Goal: Task Accomplishment & Management: Complete application form

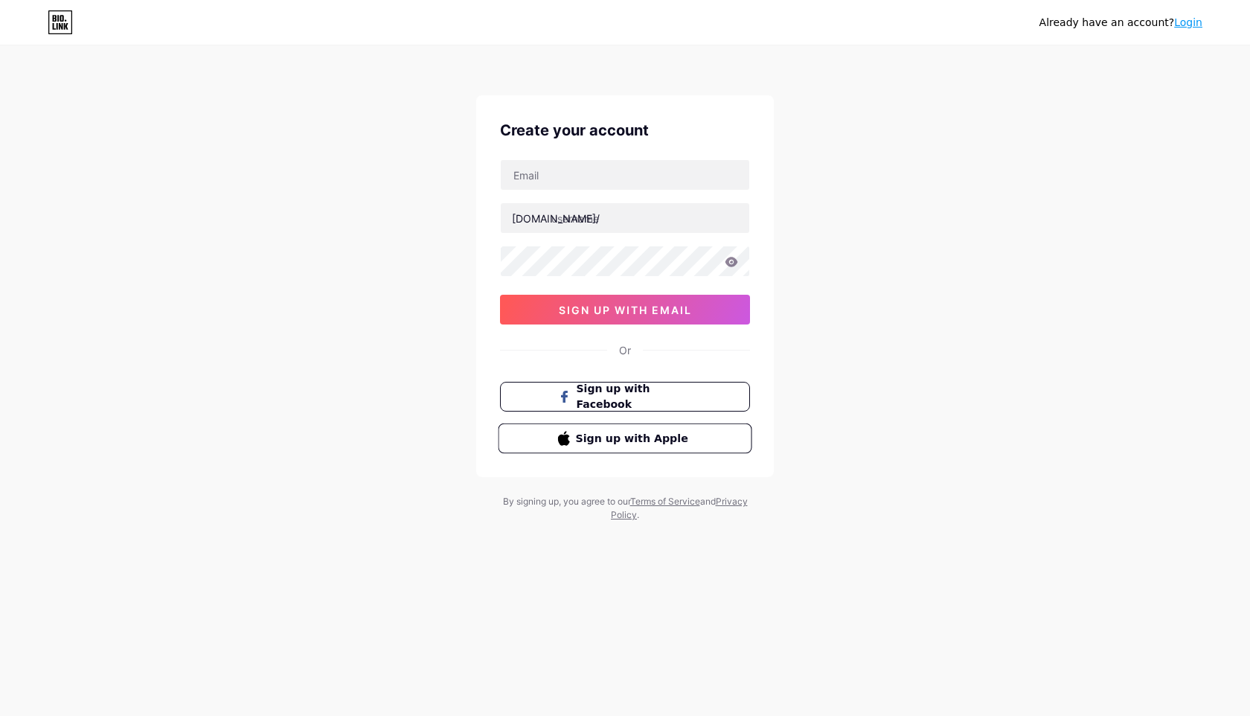
click at [618, 445] on span "Sign up with Apple" at bounding box center [634, 438] width 117 height 16
click at [439, 343] on div "Already have an account? Login Create your account [DOMAIN_NAME]/ hachihwan 0cA…" at bounding box center [625, 284] width 1250 height 569
click at [626, 453] on div "Create your account [DOMAIN_NAME]/ hachihwan 0cAFcWeA4ppR277yHpEqoA-O6Z4h3MJW78…" at bounding box center [625, 286] width 298 height 382
click at [626, 447] on button "Sign up with Apple" at bounding box center [625, 438] width 254 height 31
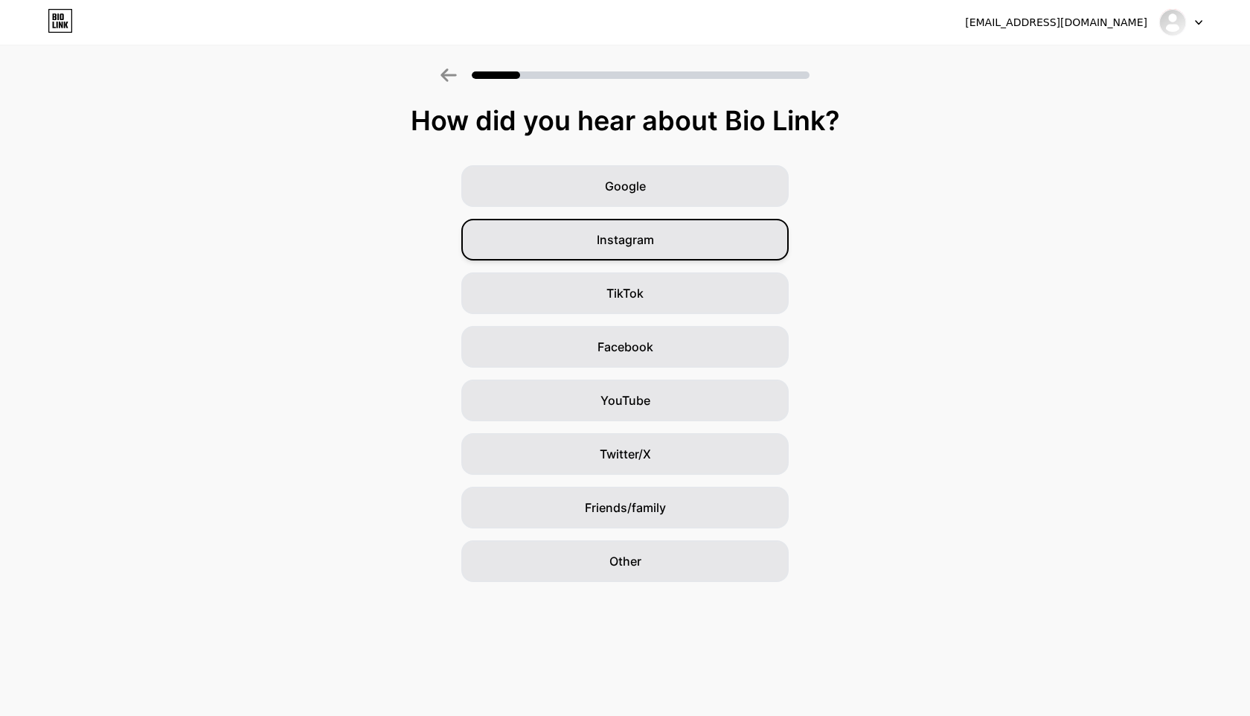
click at [648, 243] on span "Instagram" at bounding box center [625, 240] width 57 height 18
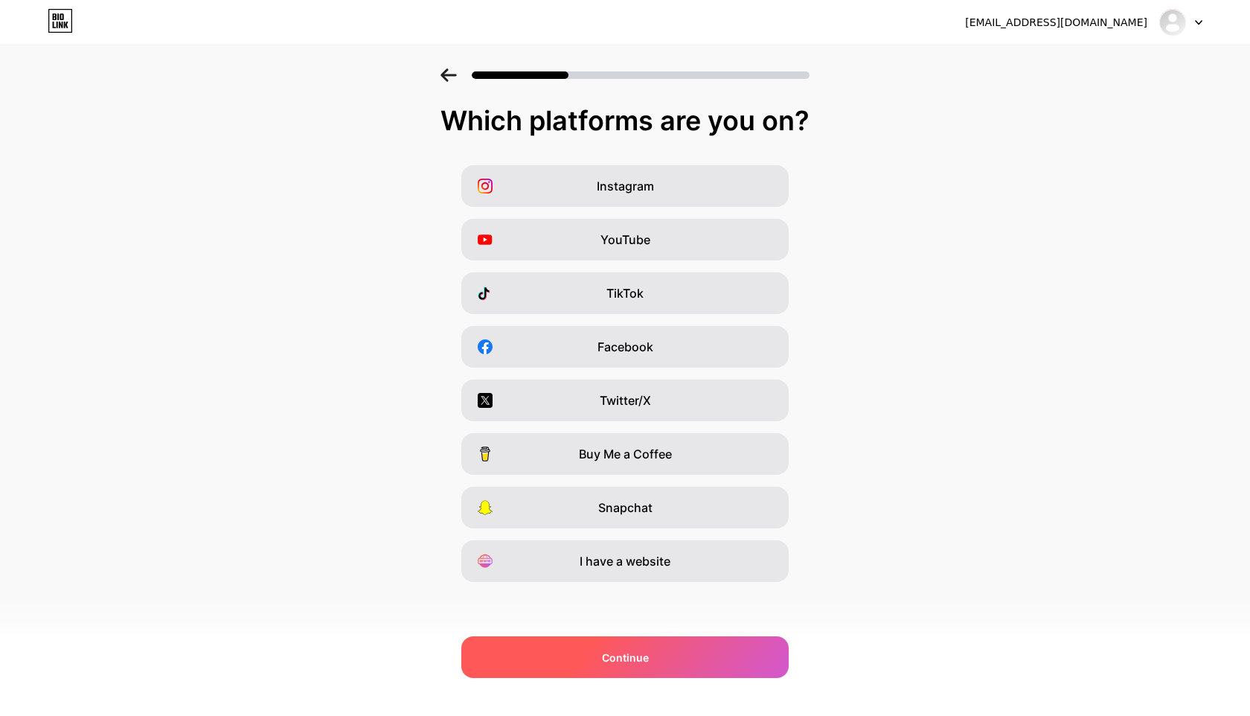
click at [683, 676] on div "Continue" at bounding box center [624, 657] width 327 height 42
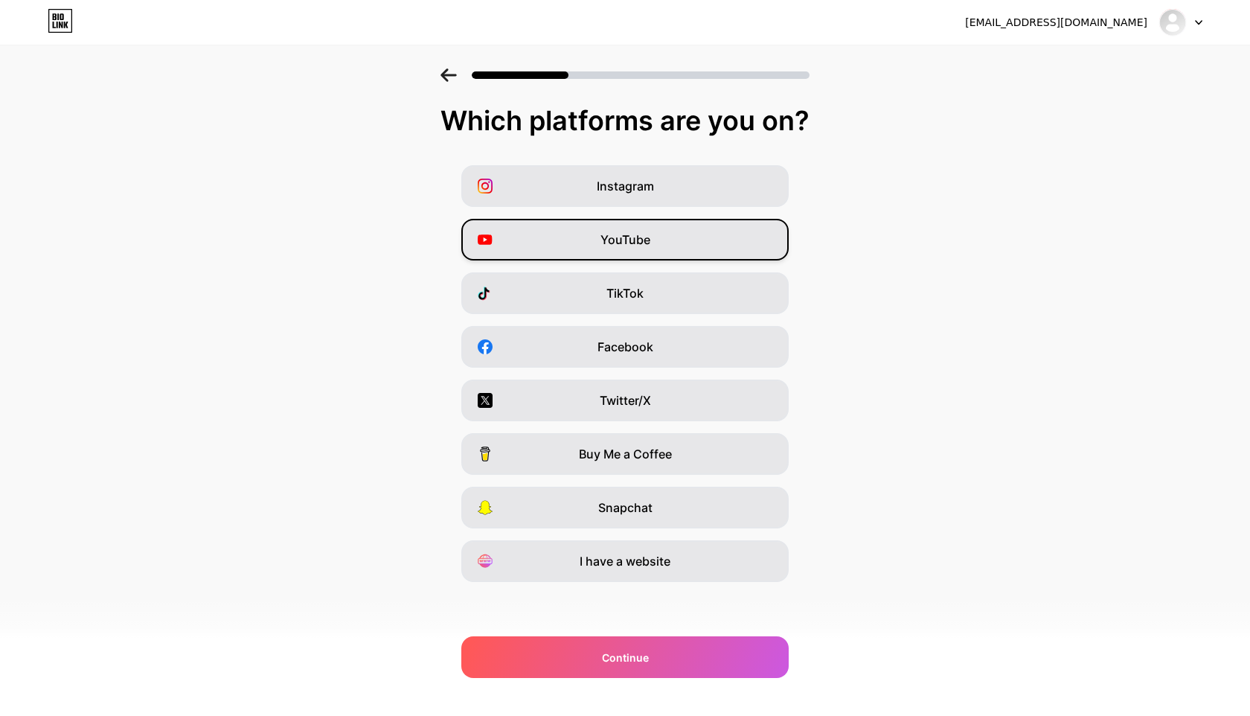
click at [625, 243] on span "YouTube" at bounding box center [625, 240] width 50 height 18
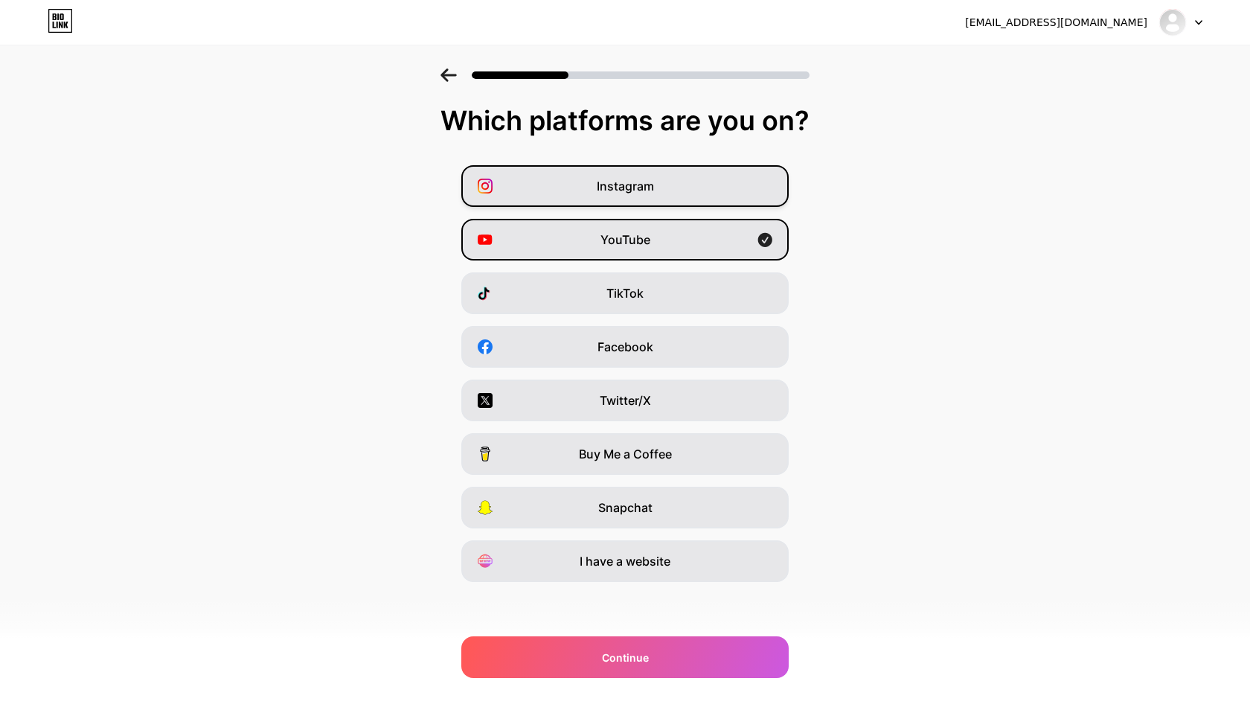
click at [636, 197] on div "Instagram" at bounding box center [624, 186] width 327 height 42
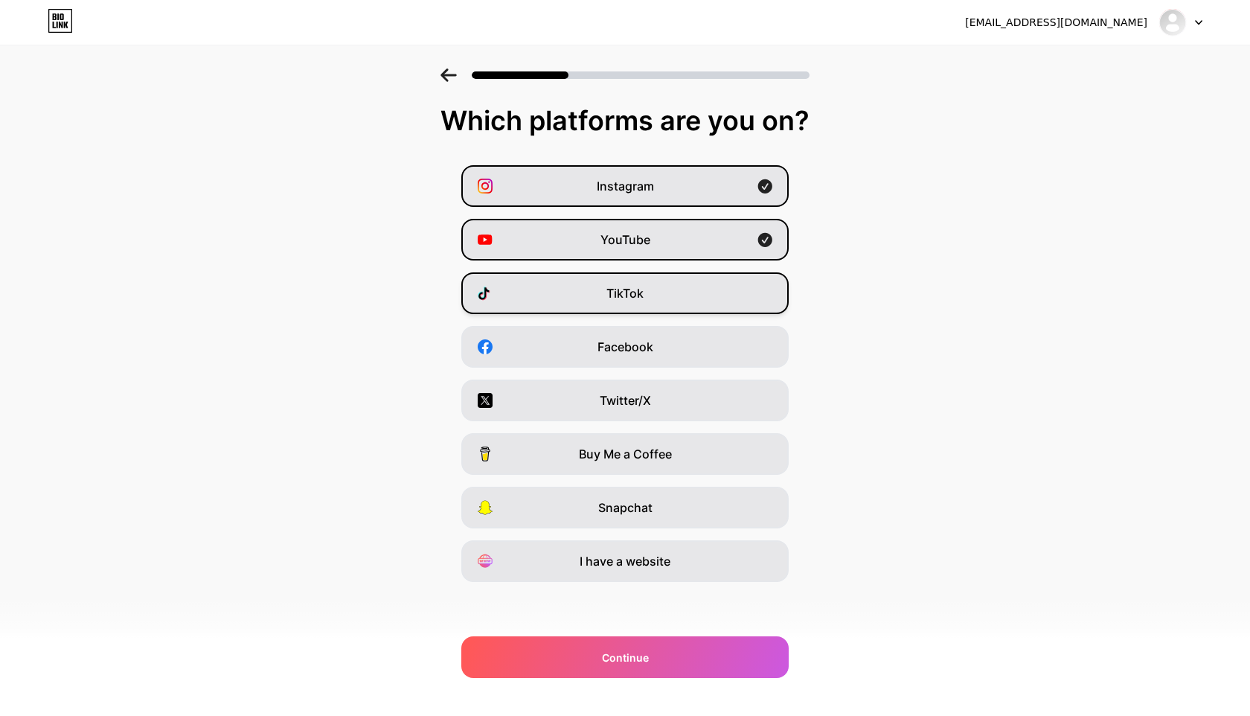
click at [631, 287] on span "TikTok" at bounding box center [624, 293] width 37 height 18
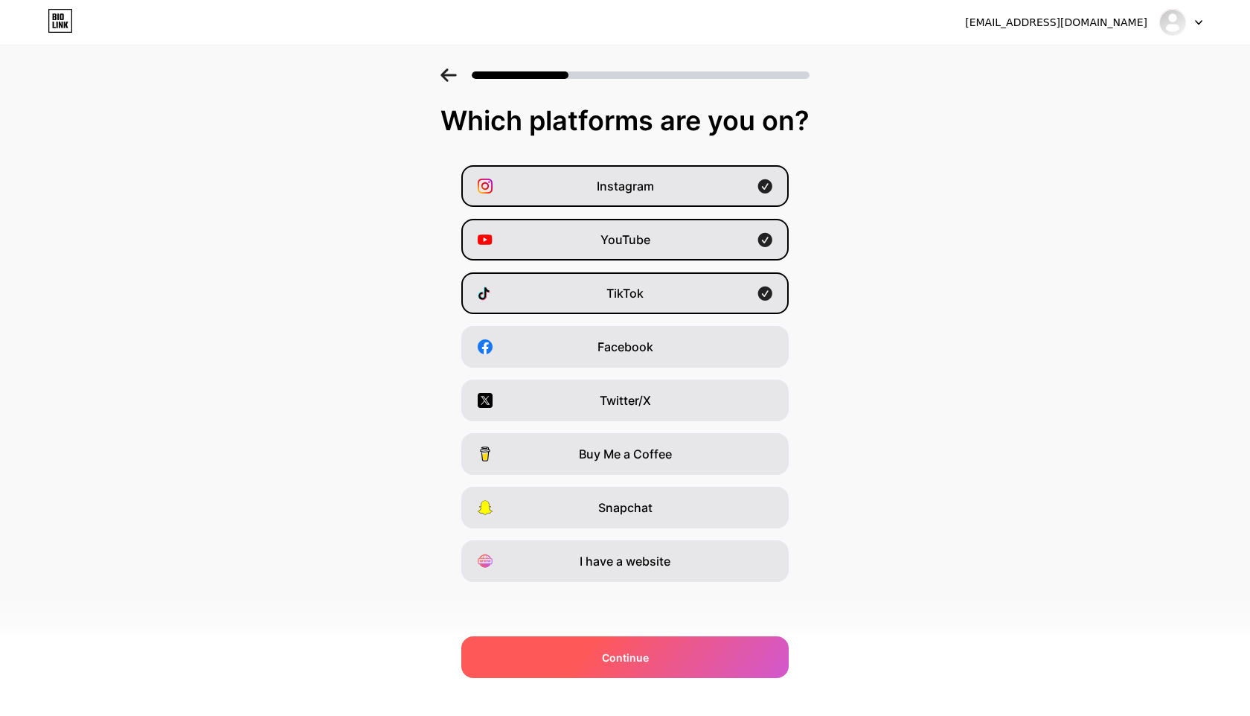
click at [661, 645] on div "Continue" at bounding box center [624, 657] width 327 height 42
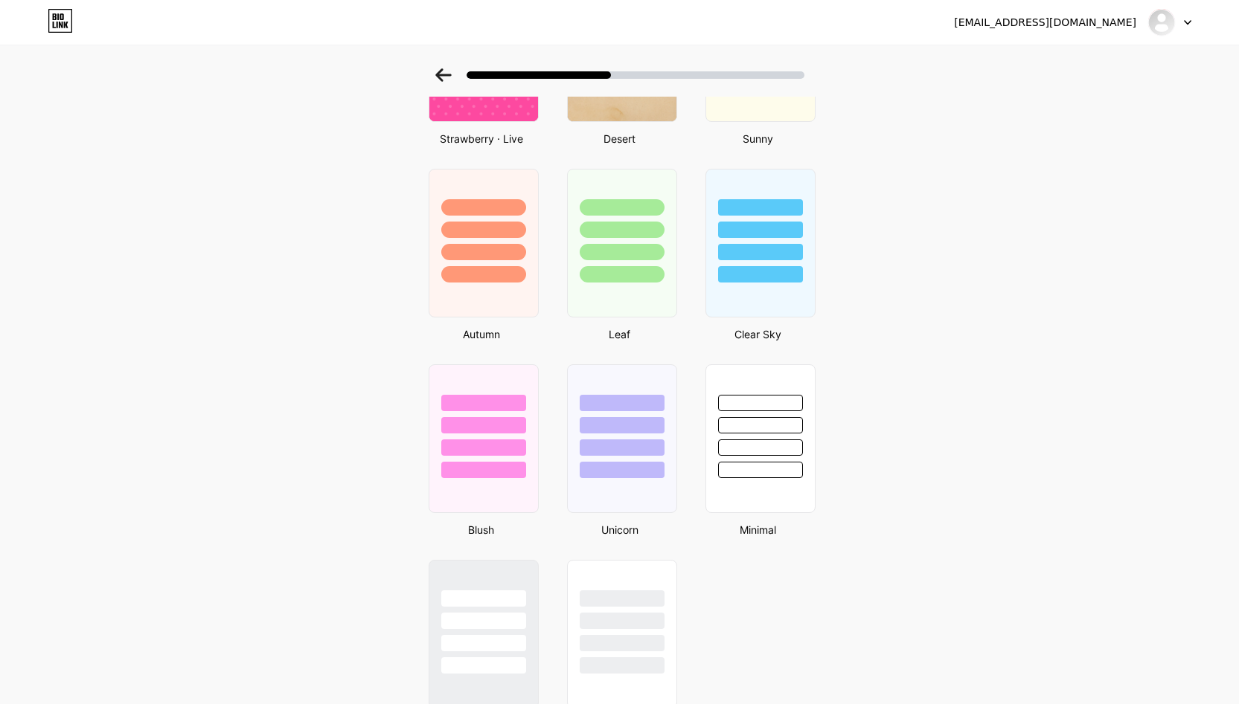
scroll to position [1068, 0]
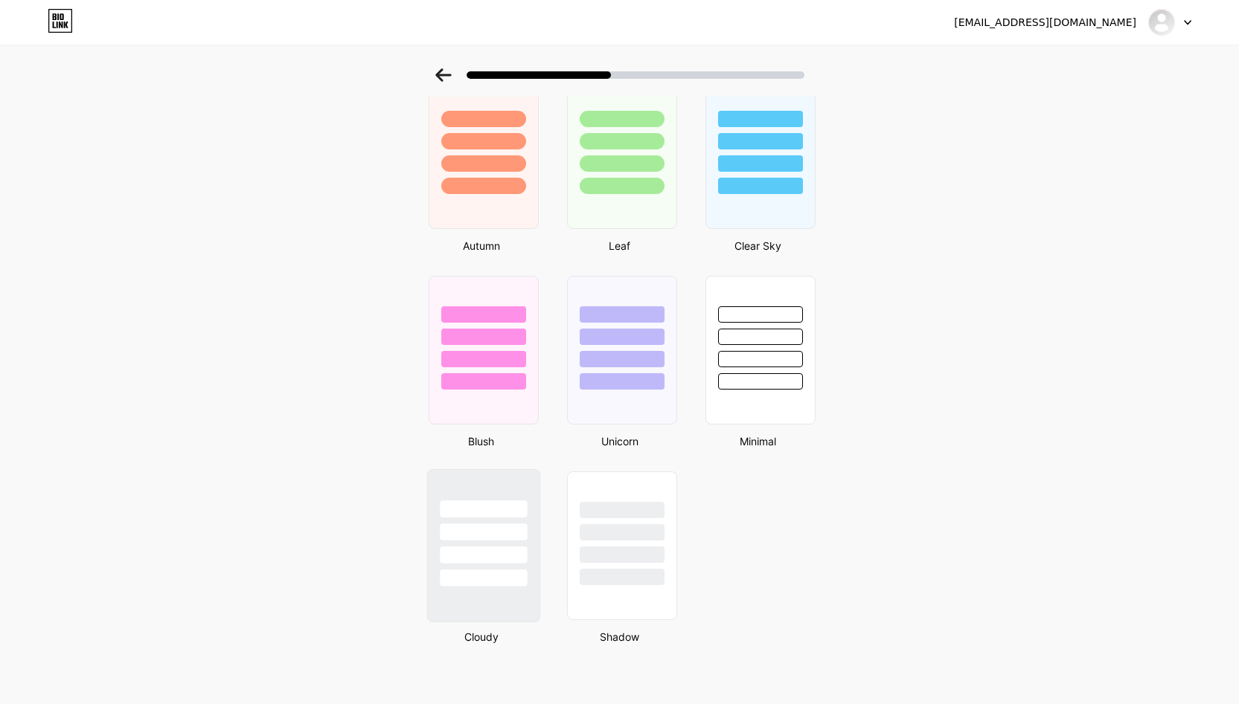
click at [488, 547] on div at bounding box center [483, 555] width 87 height 17
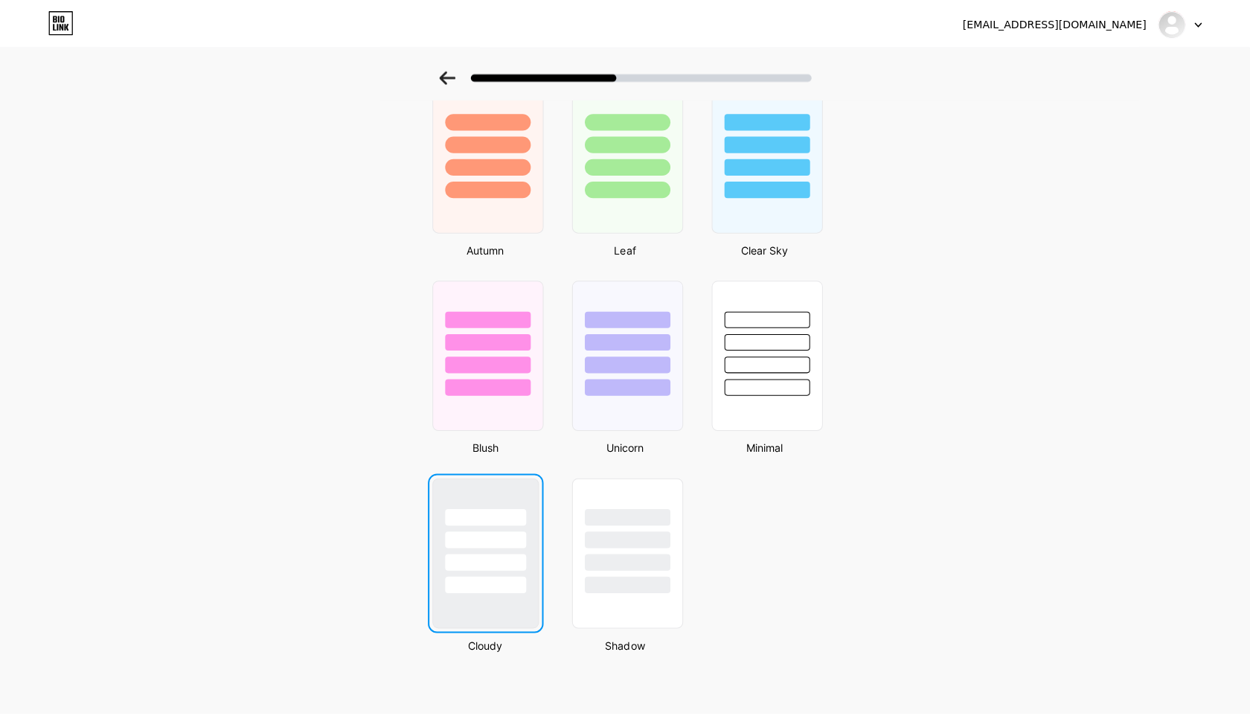
scroll to position [0, 0]
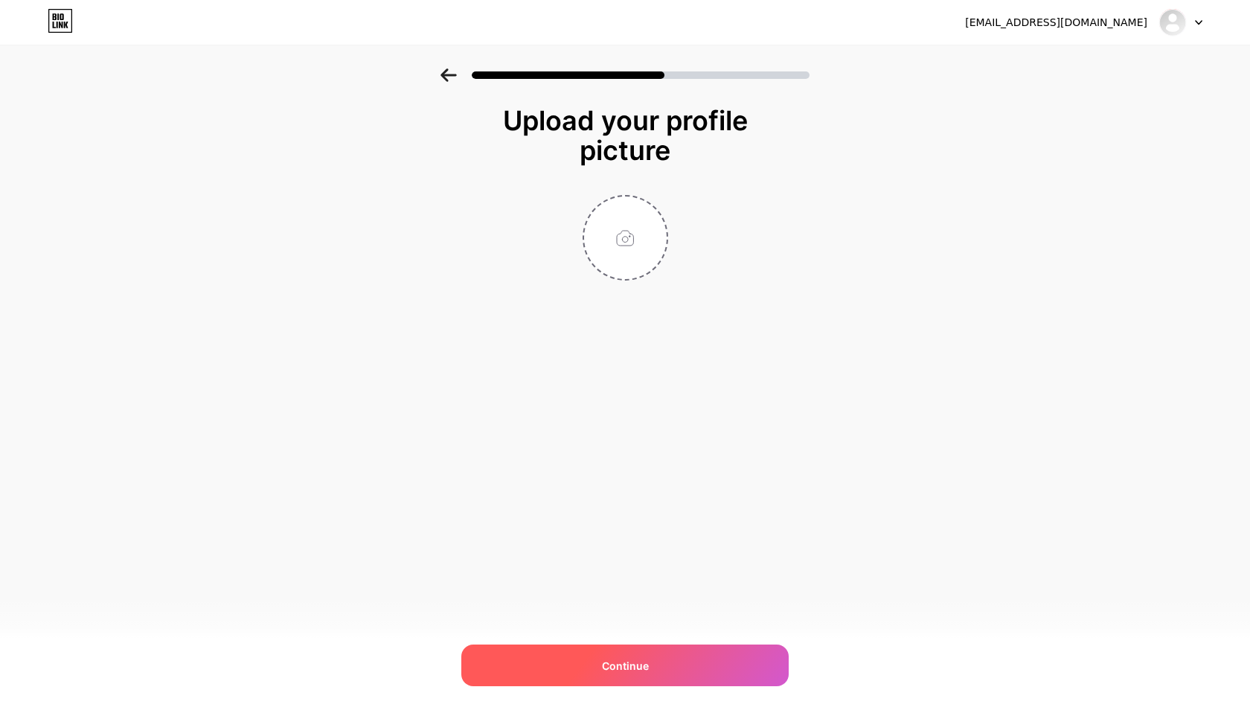
click at [612, 682] on div "Continue" at bounding box center [624, 665] width 327 height 42
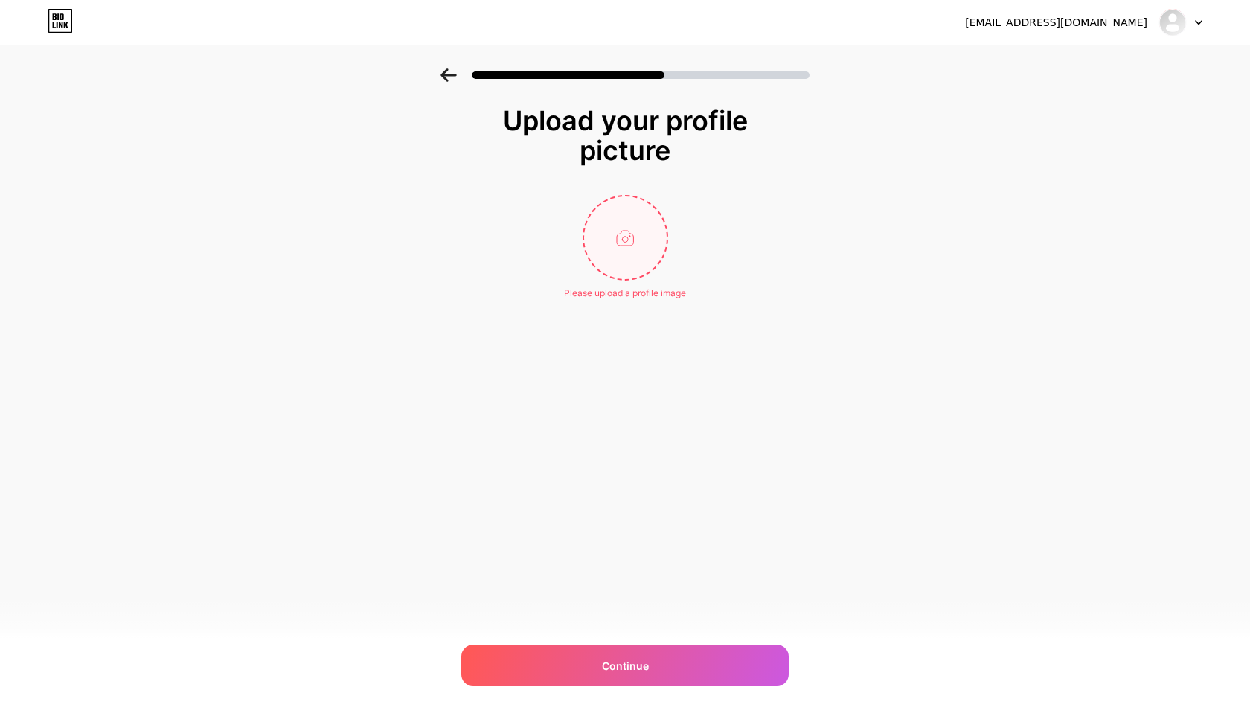
click at [627, 235] on input "file" at bounding box center [625, 237] width 83 height 83
click at [869, 300] on div "Upload your profile picture Upload Error Continue" at bounding box center [625, 221] width 1250 height 306
click at [638, 235] on input "file" at bounding box center [625, 237] width 83 height 83
click at [655, 249] on input "file" at bounding box center [625, 237] width 83 height 83
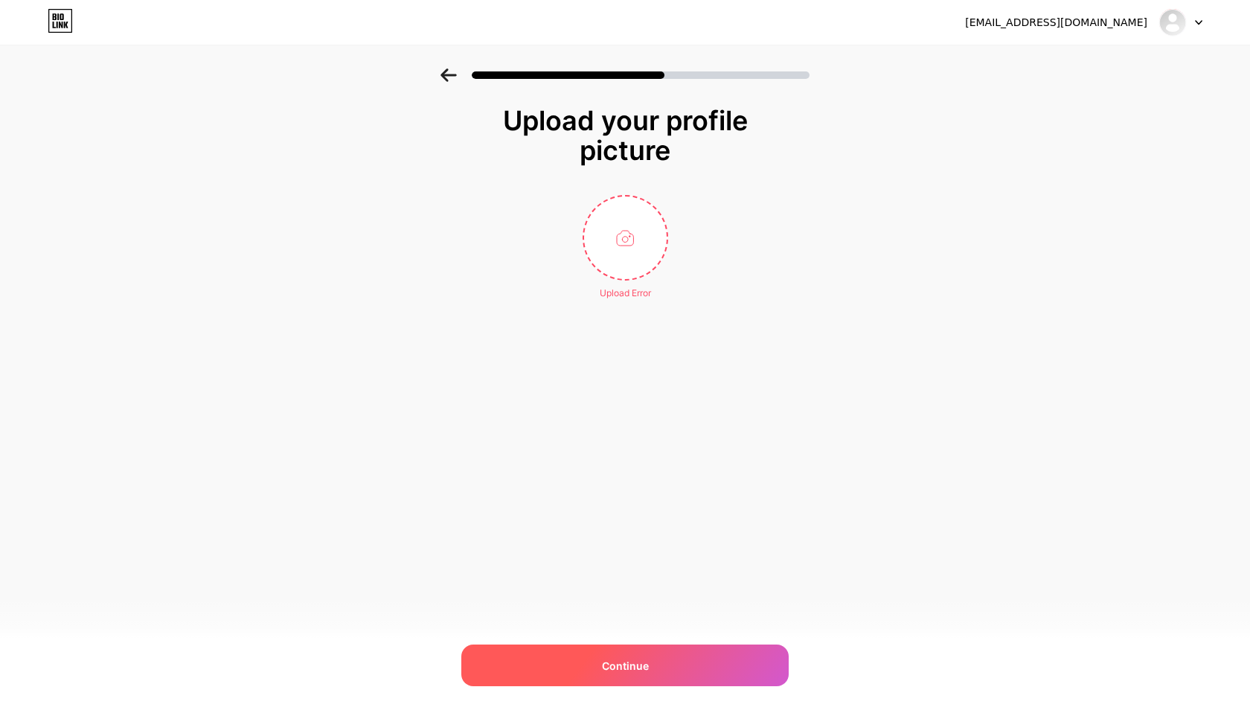
type input "C:\fakepath\IMG_6809.jpg"
click at [632, 644] on div "Continue" at bounding box center [624, 665] width 327 height 42
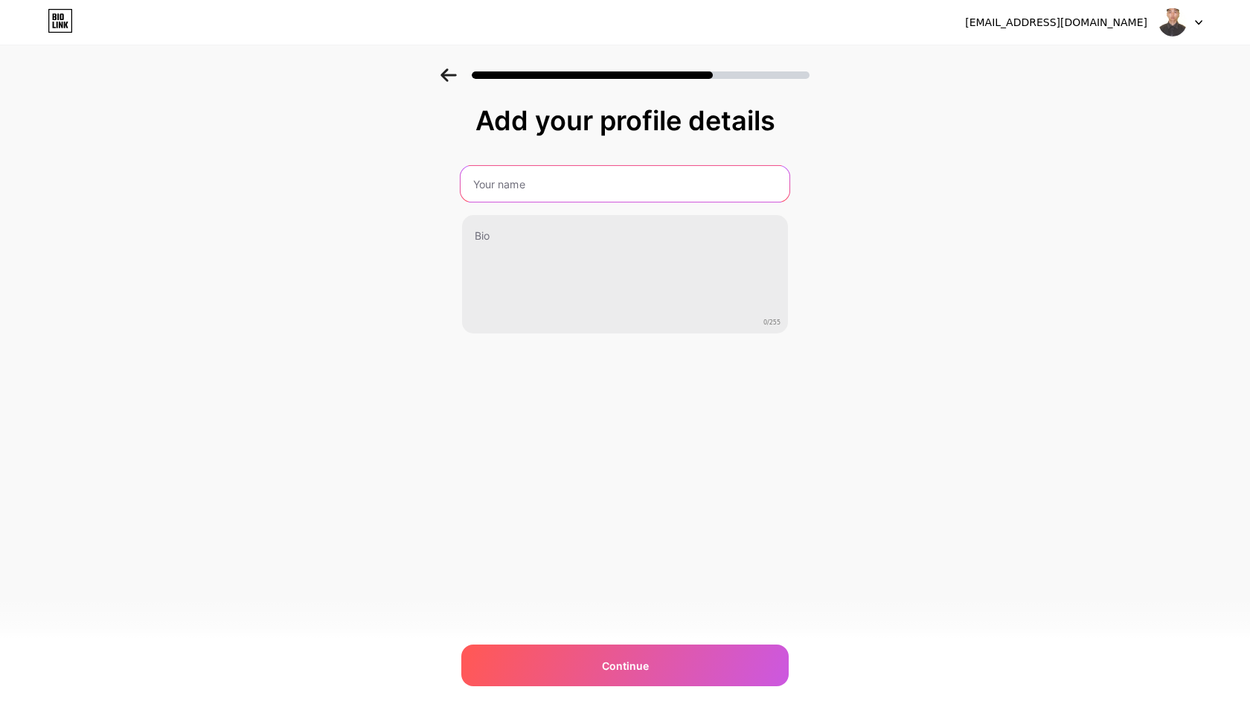
click at [516, 190] on input "text" at bounding box center [624, 184] width 329 height 36
type input "c"
type input "hachi"
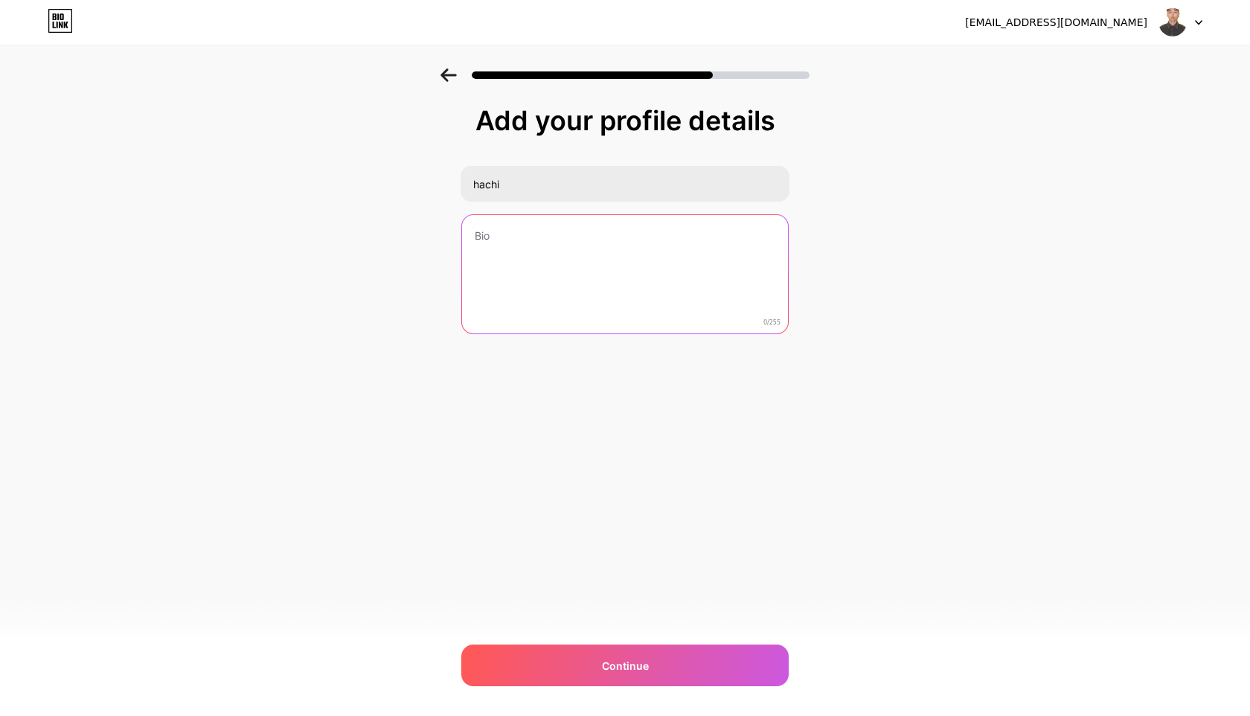
click at [553, 233] on textarea at bounding box center [625, 275] width 326 height 120
paste textarea "https://www.youtube.com/@hwanhachi"
paste textarea "https://soundcloud.com/hachihwan"
click at [694, 258] on textarea "https://www.youtube.com/@hwanhachi https://soundcloud.com/hachihwan" at bounding box center [624, 274] width 329 height 121
drag, startPoint x: 673, startPoint y: 254, endPoint x: 379, endPoint y: 254, distance: 294.6
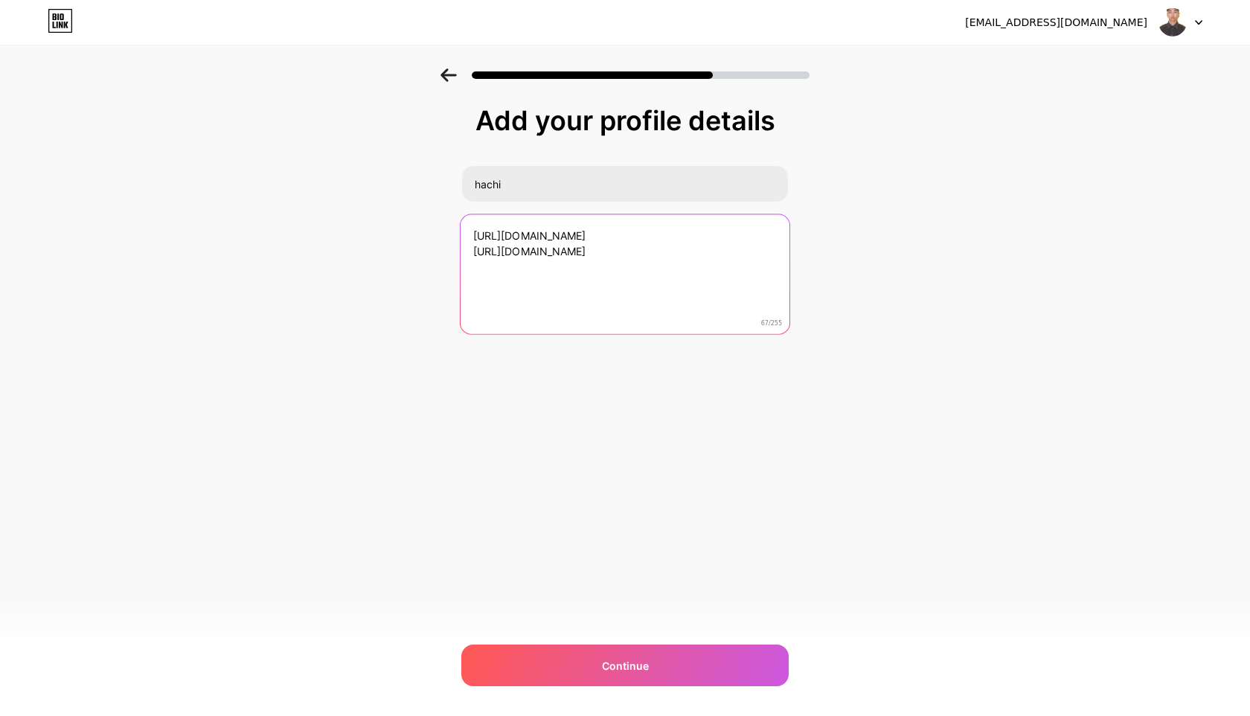
click at [376, 254] on div "Add your profile details hachi https://www.youtube.com/@hwanhachi https://sound…" at bounding box center [625, 238] width 1250 height 340
paste textarea "wanhachi"
type textarea "https://www.youtube.com/@hwanhachi https://soundcloud.com/hwanhachi"
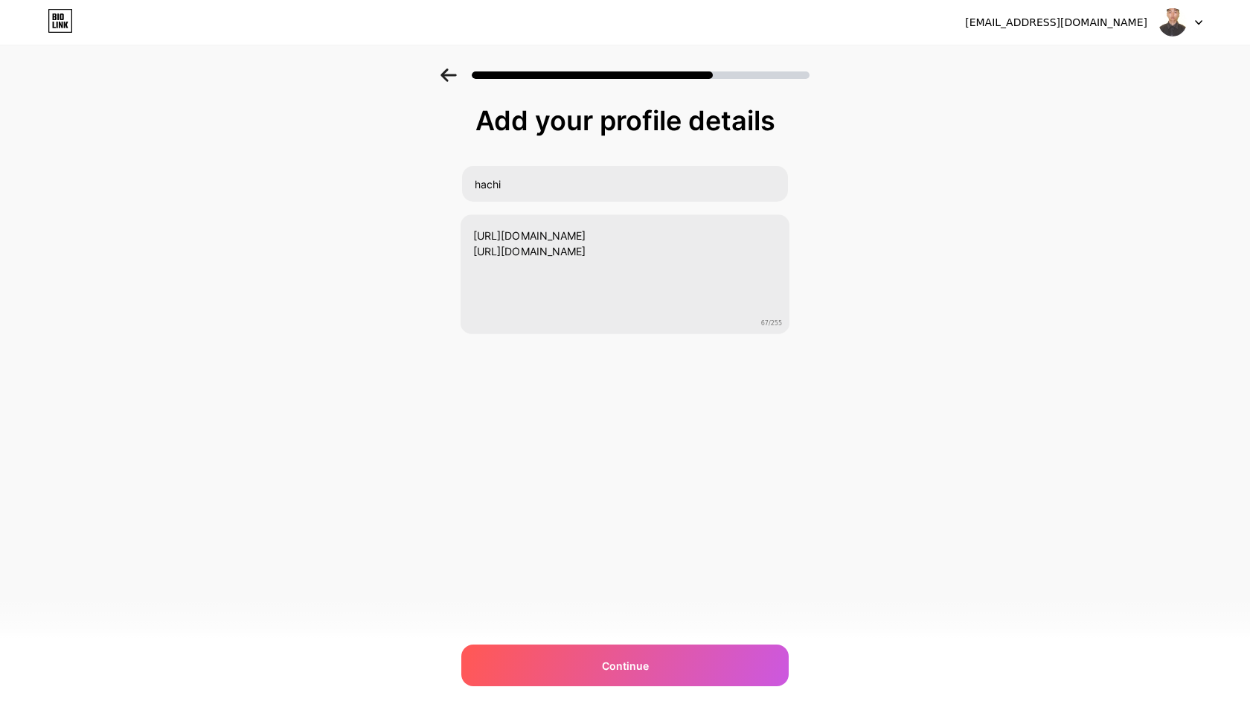
click at [876, 399] on div "Add your profile details hachi https://www.youtube.com/@hwanhachi https://sound…" at bounding box center [625, 238] width 1250 height 340
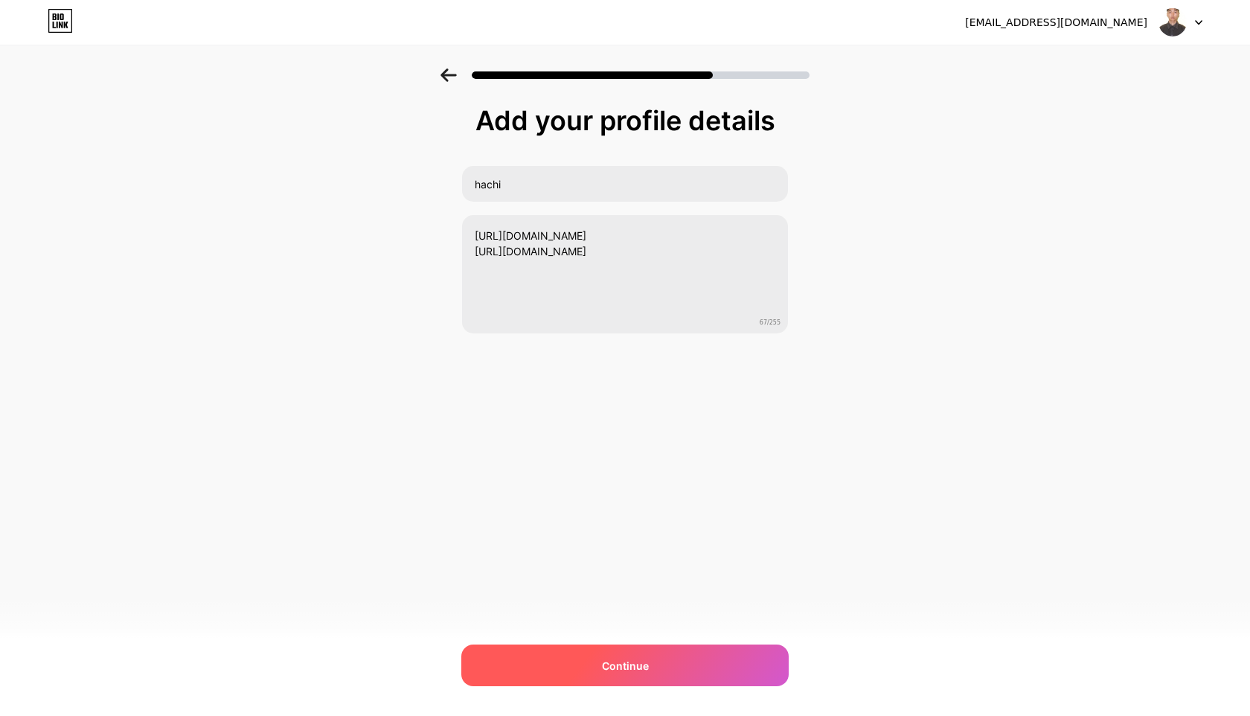
click at [666, 658] on div "Continue" at bounding box center [624, 665] width 327 height 42
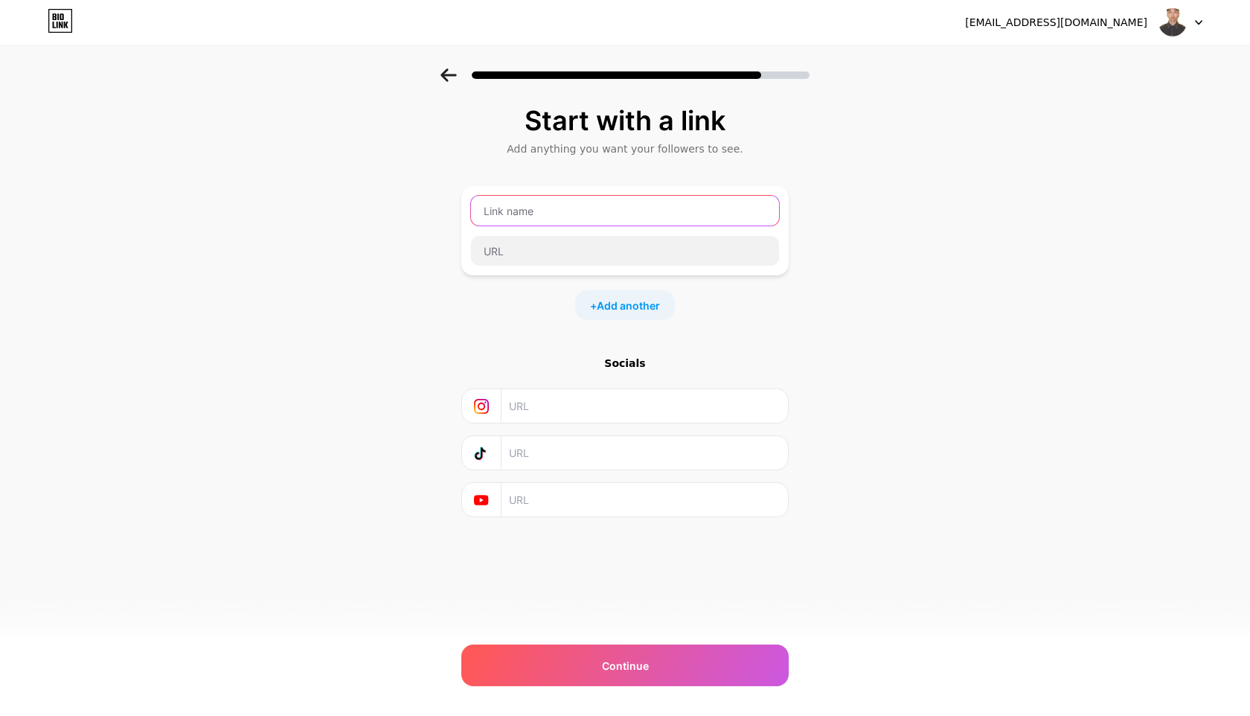
click at [594, 211] on input "text" at bounding box center [625, 211] width 308 height 30
click at [1132, 300] on div "Start with a link Add anything you want your followers to see. hachi + Add anot…" at bounding box center [625, 329] width 1250 height 523
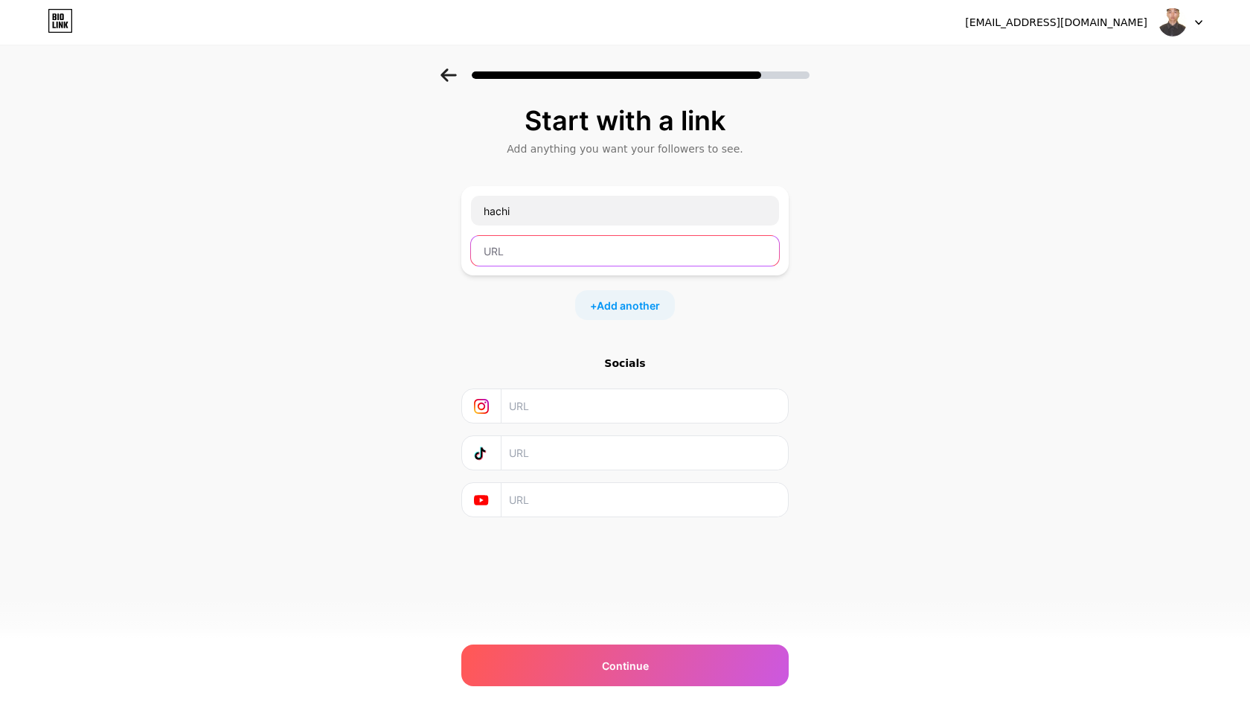
click at [676, 265] on input "text" at bounding box center [625, 251] width 308 height 30
click at [748, 308] on div "+ Add another" at bounding box center [624, 305] width 327 height 30
click at [626, 304] on span "Add another" at bounding box center [628, 306] width 63 height 16
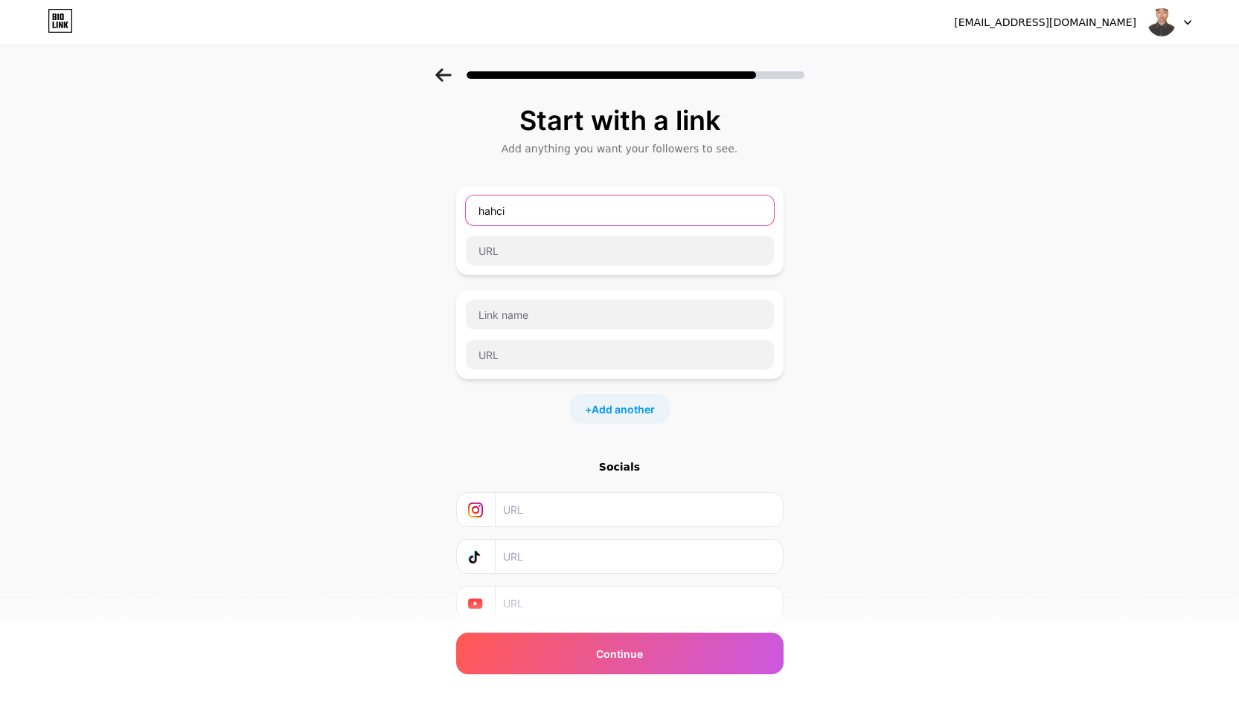
type input "hahci"
click at [853, 336] on div "Start with a link Add anything you want your followers to see. hahci + Add anot…" at bounding box center [619, 381] width 1239 height 627
drag, startPoint x: 810, startPoint y: 291, endPoint x: 797, endPoint y: 291, distance: 12.6
click at [798, 291] on div "Start with a link Add anything you want your followers to see. hahci + Add anot…" at bounding box center [619, 381] width 1239 height 627
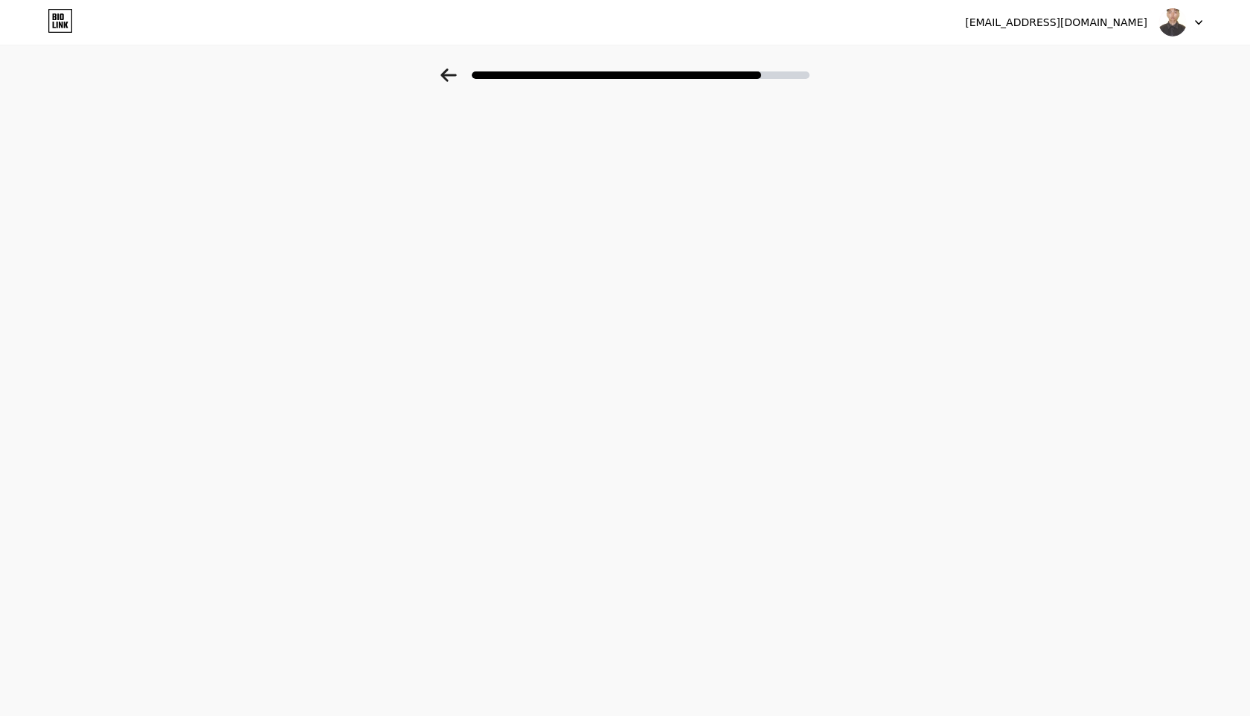
click at [478, 156] on div "t2tw5d85sn@privaterelay.appleid.com Logout Link Copied" at bounding box center [625, 358] width 1250 height 716
click at [1072, 28] on div "t2tw5d85sn@privaterelay.appleid.com" at bounding box center [1056, 23] width 182 height 16
click at [1127, 23] on div "t2tw5d85sn@privaterelay.appleid.com" at bounding box center [1056, 23] width 182 height 16
click at [438, 67] on div at bounding box center [625, 71] width 1250 height 52
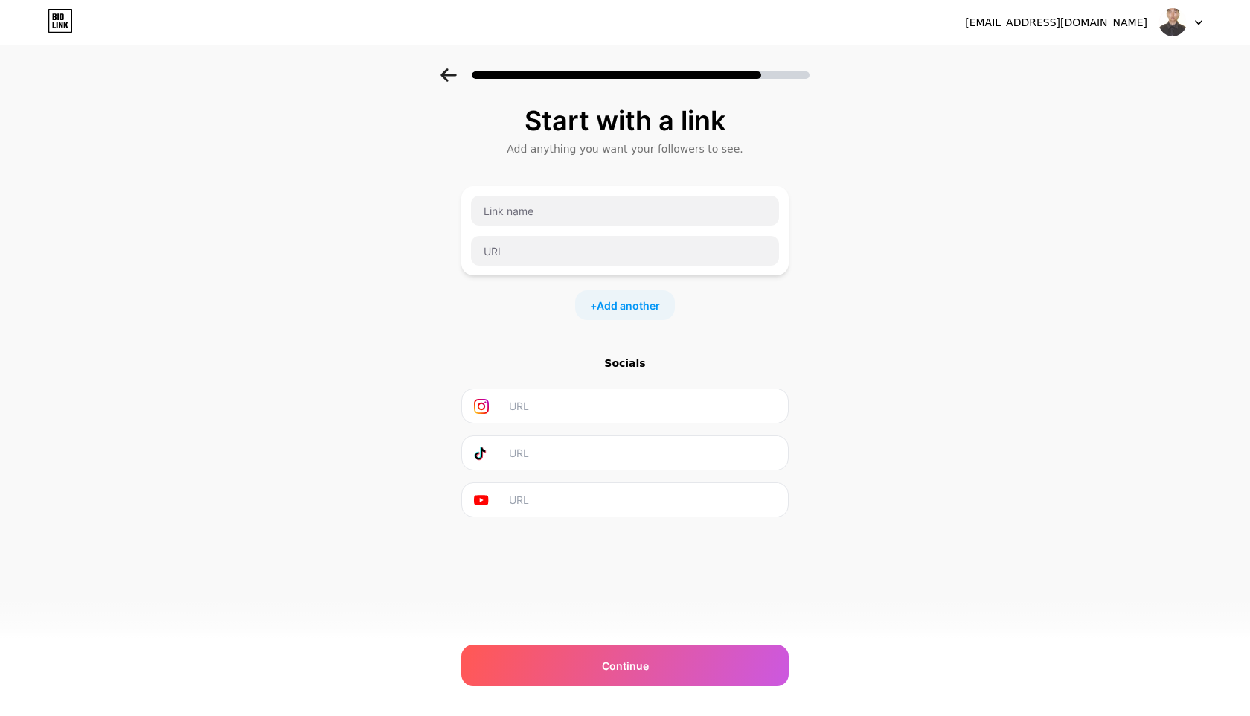
click at [449, 76] on icon at bounding box center [448, 74] width 16 height 13
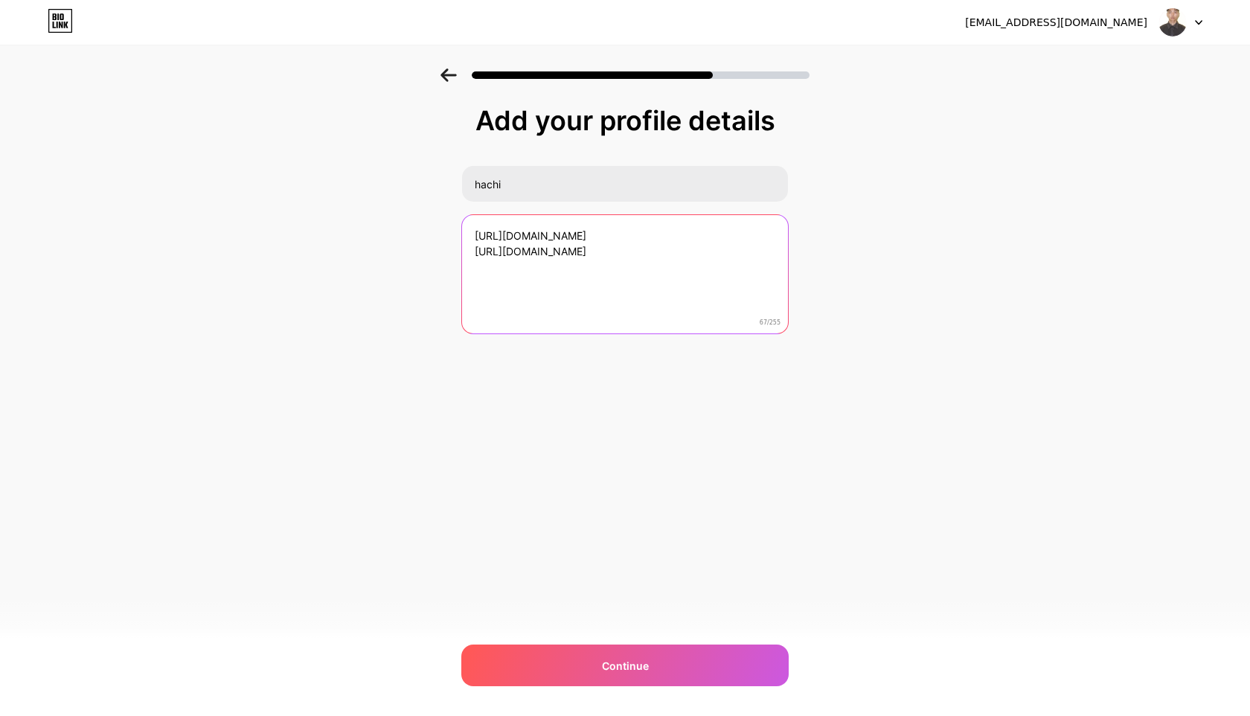
click at [637, 296] on textarea "https://www.youtube.com/@hwanhachi https://soundcloud.com/hwanhachi" at bounding box center [625, 275] width 326 height 120
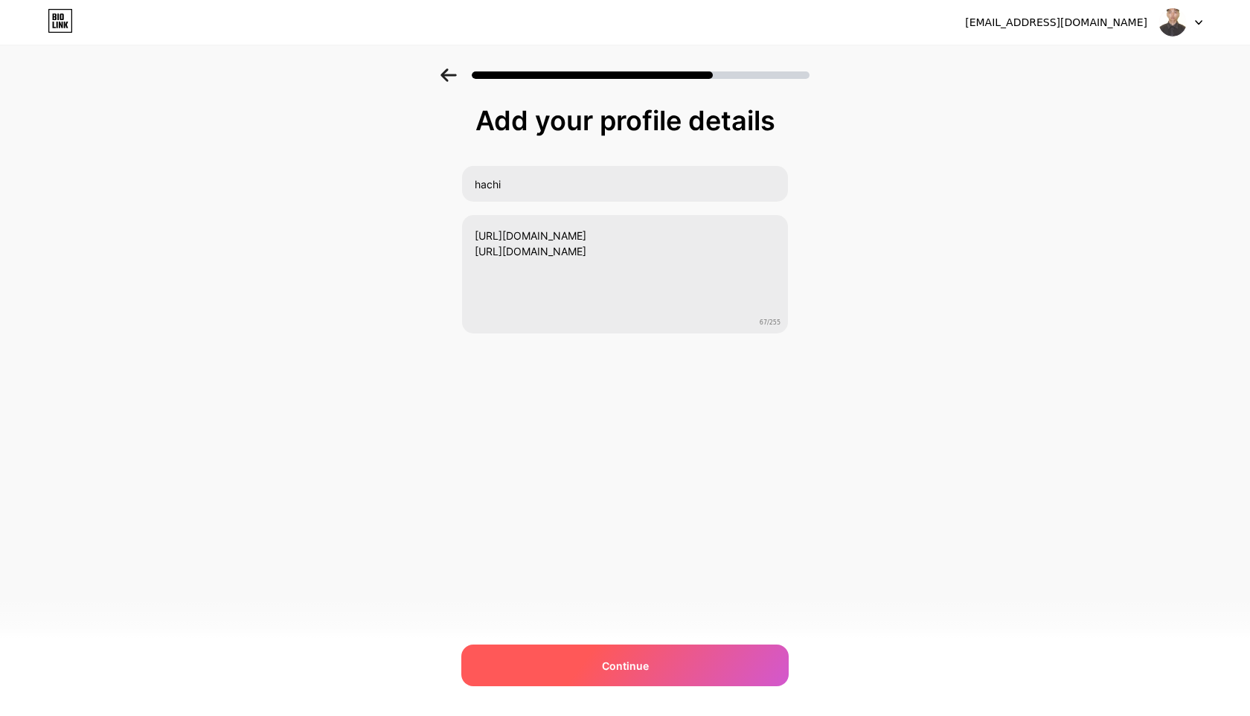
click at [638, 681] on div "Continue" at bounding box center [624, 665] width 327 height 42
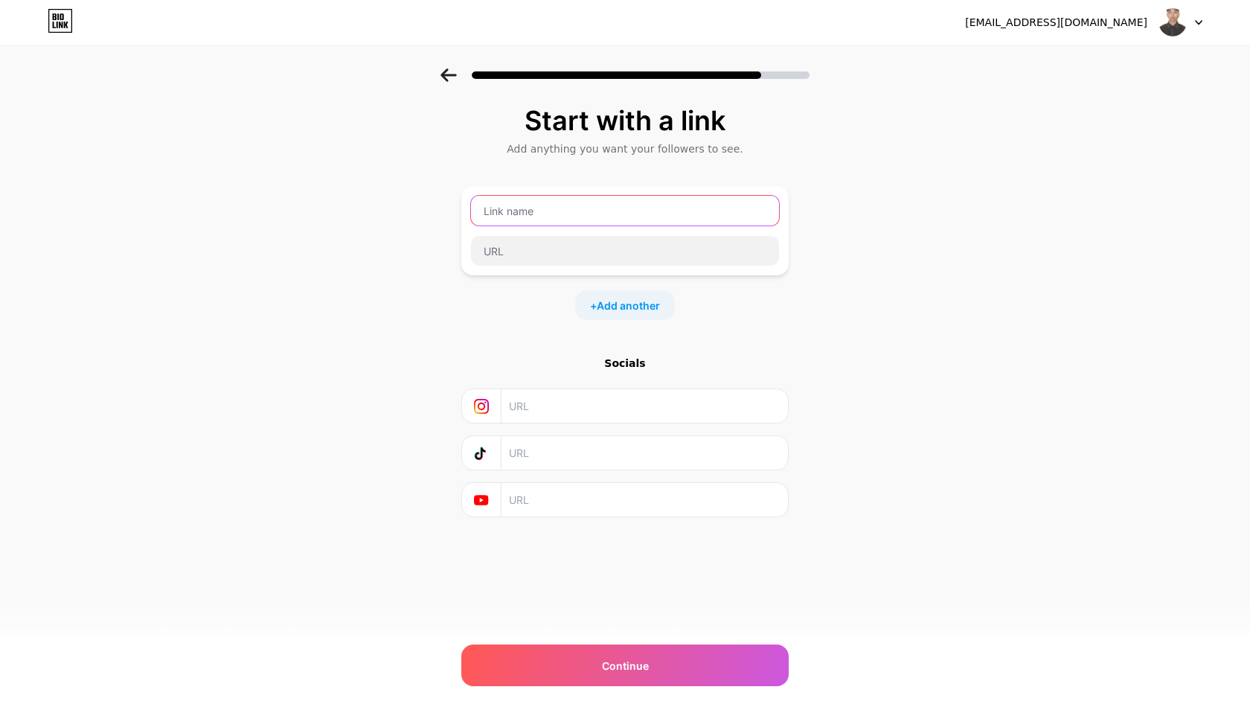
click at [582, 212] on input "text" at bounding box center [625, 211] width 308 height 30
type input "hachi"
click at [827, 320] on div "Start with a link Add anything you want your followers to see. hachi + Add anot…" at bounding box center [625, 329] width 1250 height 523
click at [609, 413] on input "text" at bounding box center [644, 405] width 270 height 33
paste input "https://www.instagram.com/hachihwan?igsh=NGhobHF0cXg0M3Uy&utm_source=qr"
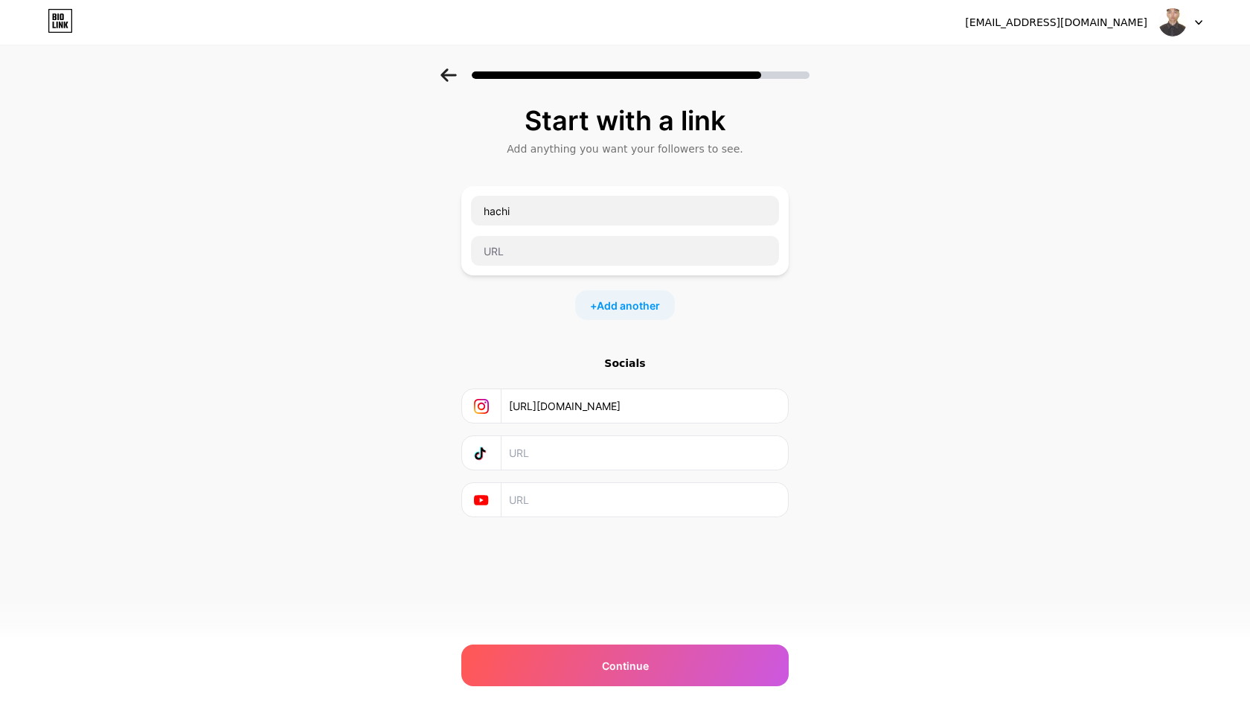
scroll to position [0, 145]
type input "https://www.instagram.com/hachihwan?igsh=NGhobHF0cXg0M3Uy&utm_source=qr"
click at [638, 439] on input "text" at bounding box center [644, 452] width 270 height 33
click at [558, 450] on input "text" at bounding box center [644, 452] width 270 height 33
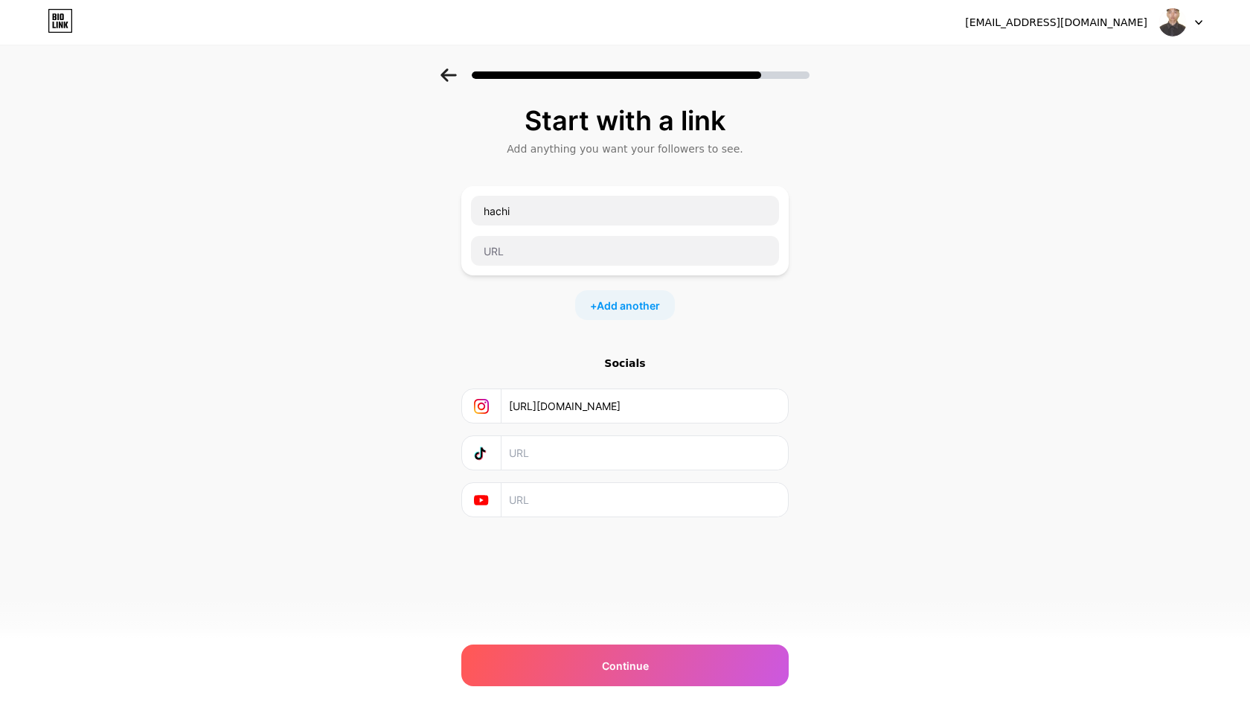
paste input "www.tiktok.com/@hwanhachi"
type input "www.tiktok.com/@hwanhachi"
click at [630, 513] on input "text" at bounding box center [644, 499] width 270 height 33
click at [603, 500] on input "text" at bounding box center [644, 499] width 270 height 33
paste input "https://www.youtube.com/@hwanhachi"
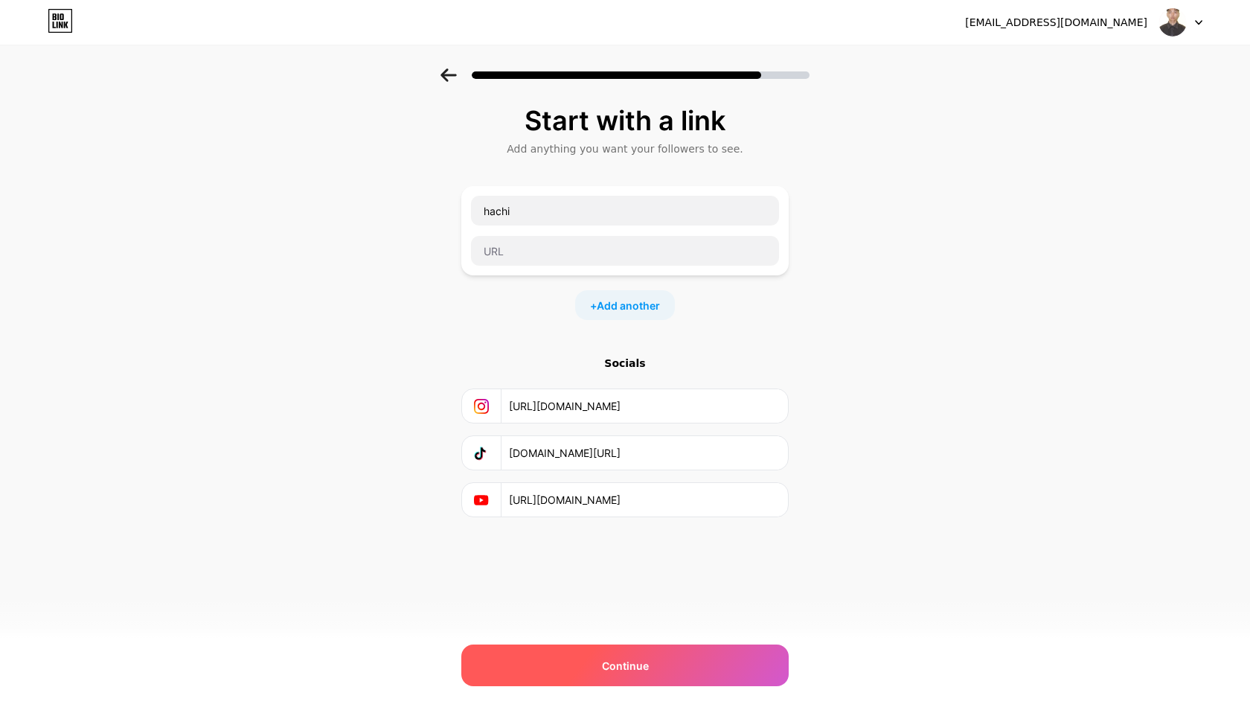
type input "https://www.youtube.com/@hwanhachi"
click at [679, 670] on div "Continue" at bounding box center [624, 665] width 327 height 42
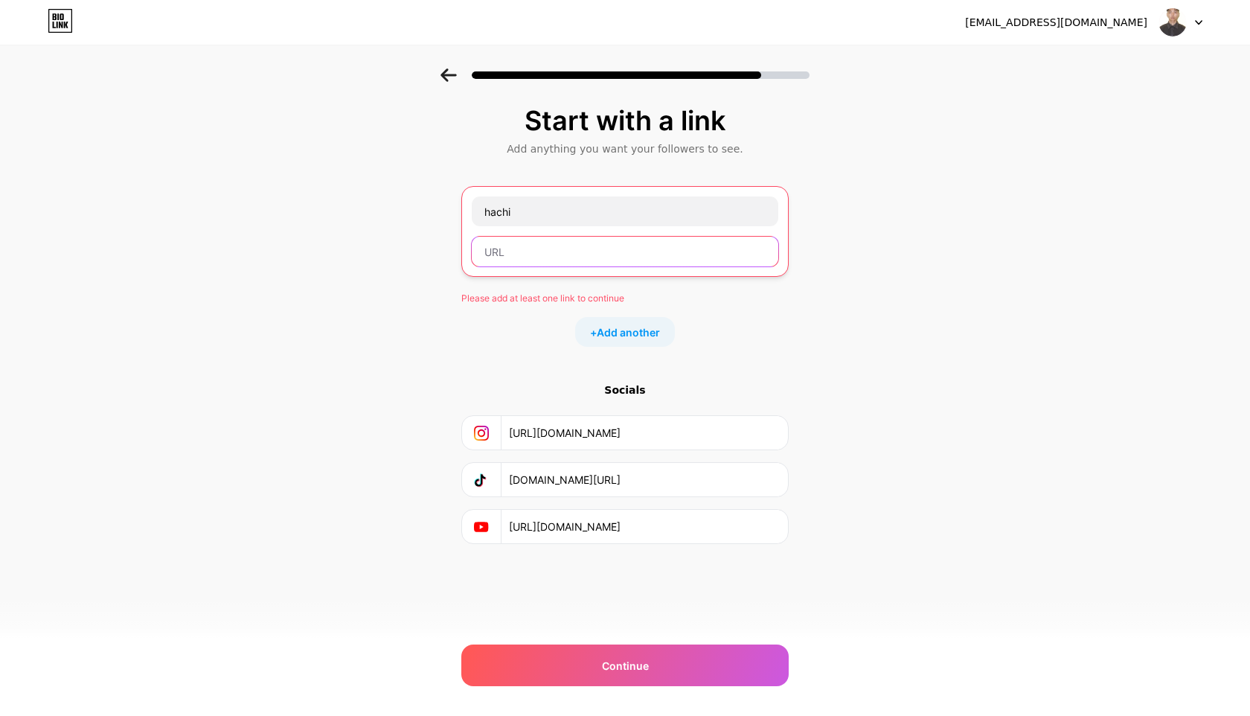
click at [696, 239] on input "text" at bounding box center [625, 252] width 306 height 30
click at [715, 434] on input "https://www.instagram.com/hachihwan?igsh=NGhobHF0cXg0M3Uy&utm_source=qr" at bounding box center [644, 432] width 270 height 33
click at [597, 265] on input "text" at bounding box center [625, 252] width 306 height 30
paste input "https://www.instagram.com/hachihwan?igsh=NGhobHF0cXg0M3Uy&utm_source=qr"
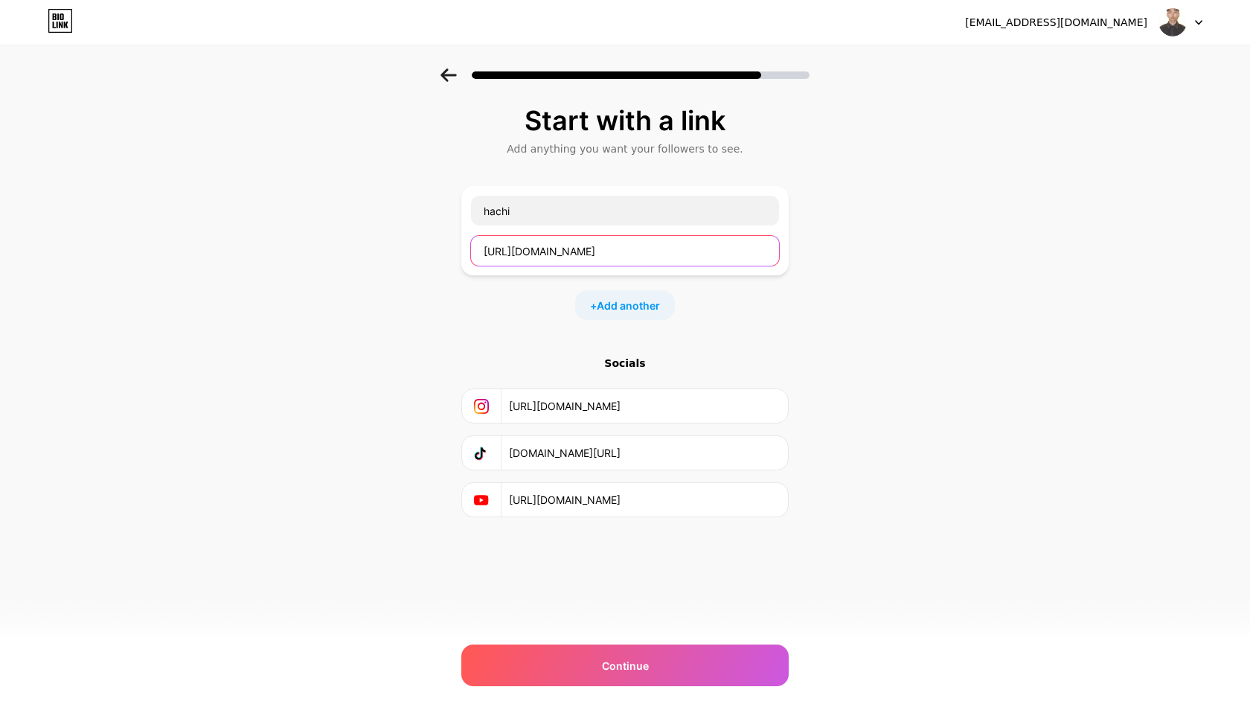
scroll to position [0, 132]
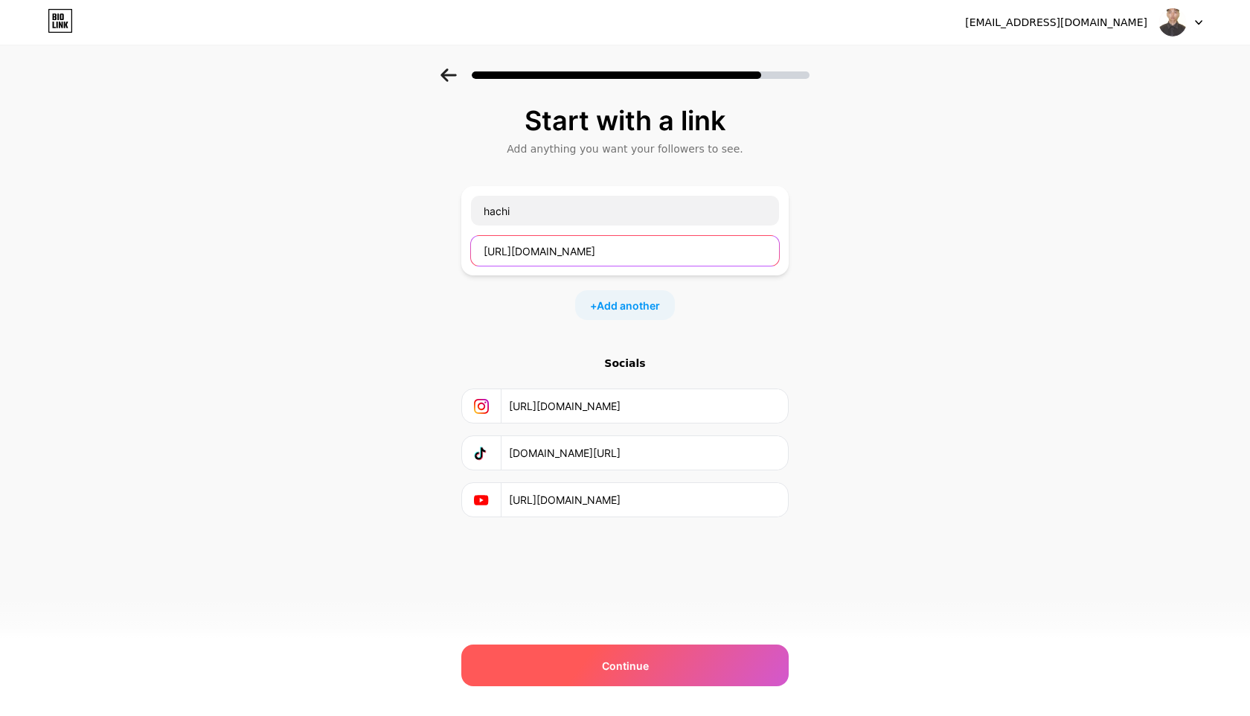
type input "https://www.instagram.com/hachihwan?igsh=NGhobHF0cXg0M3Uy&utm_source=qr"
click at [653, 652] on div "Continue" at bounding box center [624, 665] width 327 height 42
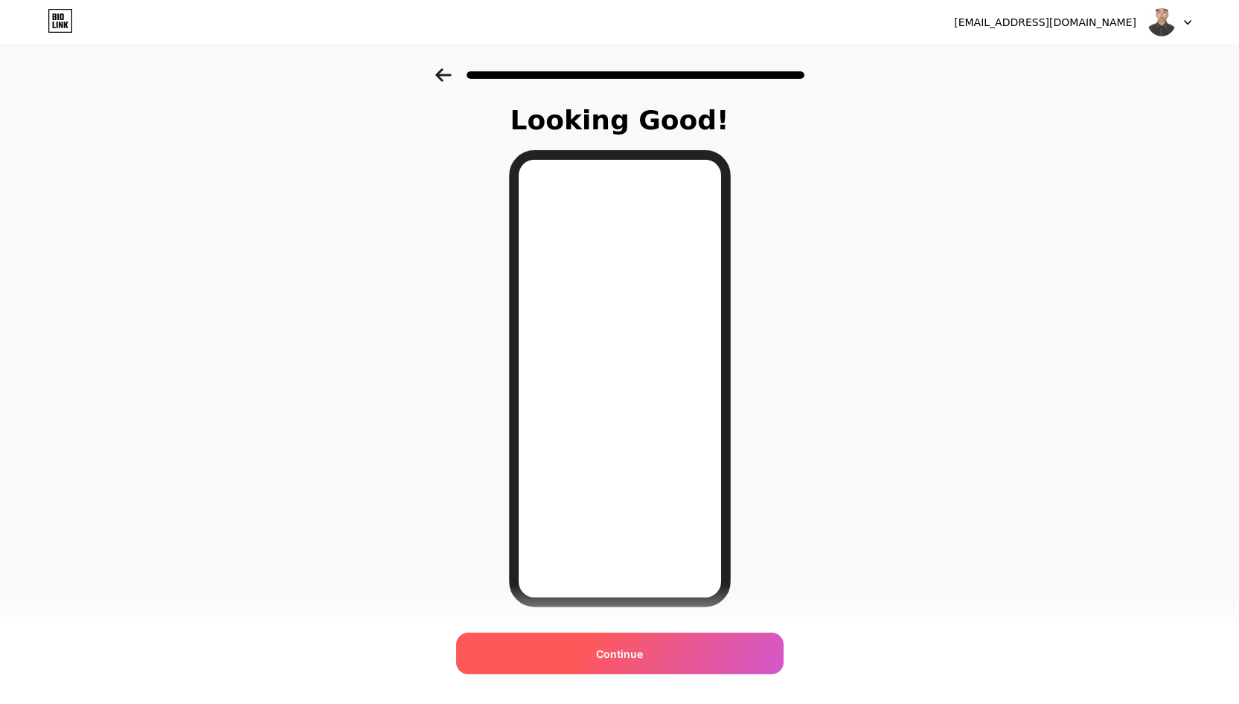
click at [635, 662] on div "Continue" at bounding box center [619, 654] width 327 height 42
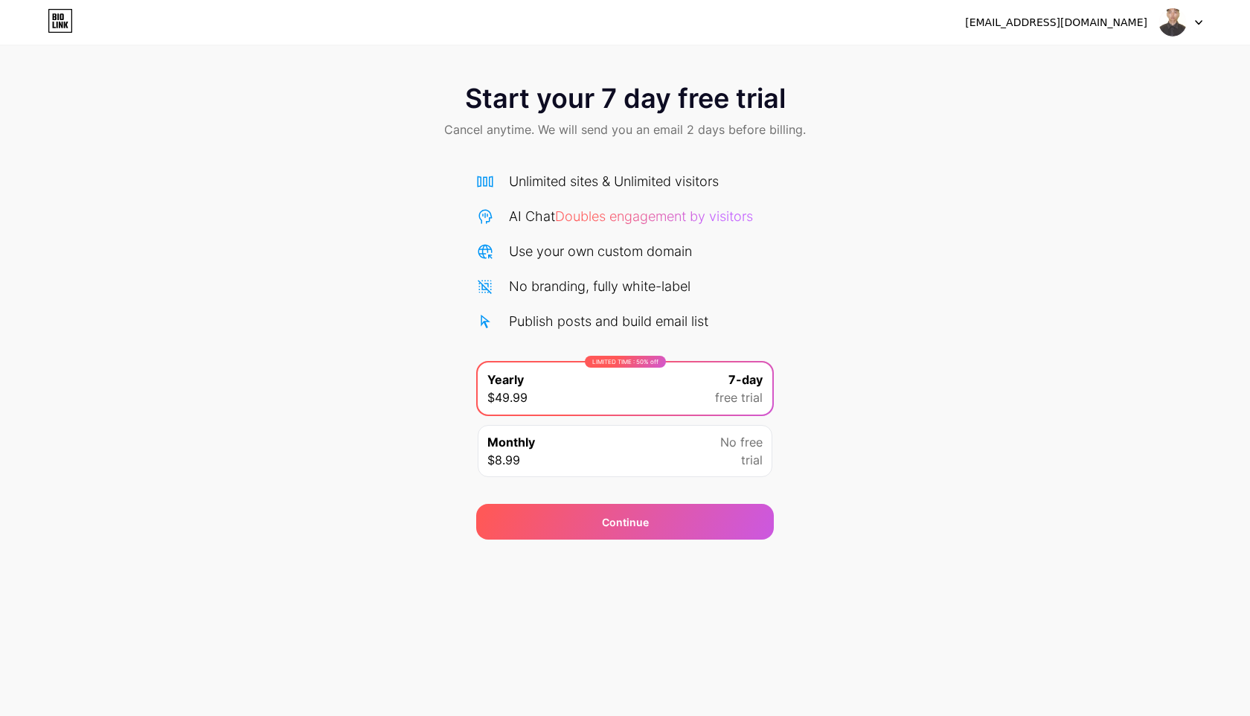
click at [923, 614] on div "t2tw5d85sn@privaterelay.appleid.com Logout Link Copied Start your 7 day free tr…" at bounding box center [625, 358] width 1250 height 716
click at [370, 224] on div "Start your 7 day free trial Cancel anytime. We will send you an email 2 days be…" at bounding box center [625, 303] width 1250 height 471
